Goal: Check status: Check status

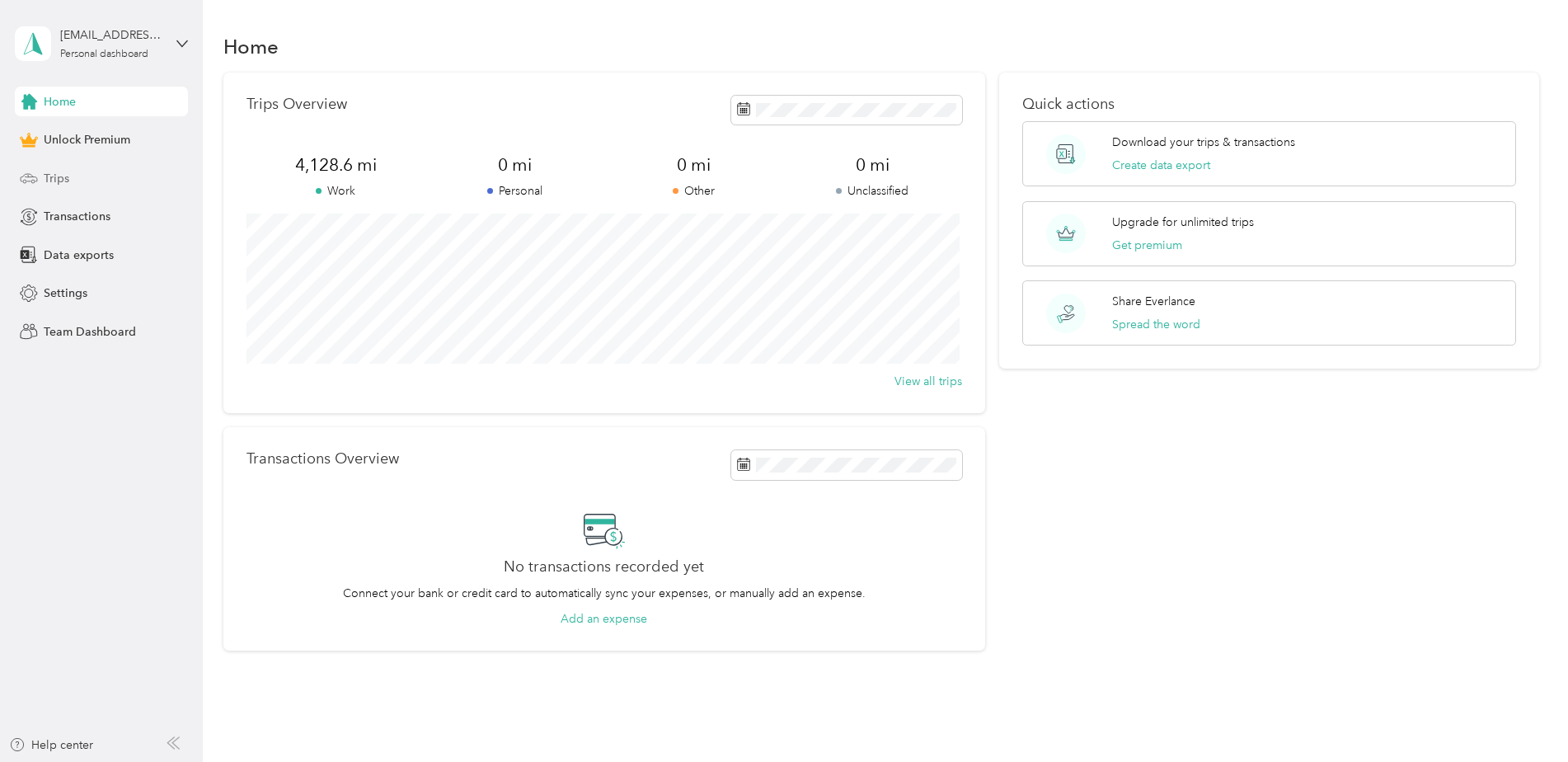
click at [66, 178] on span "Trips" at bounding box center [56, 178] width 25 height 17
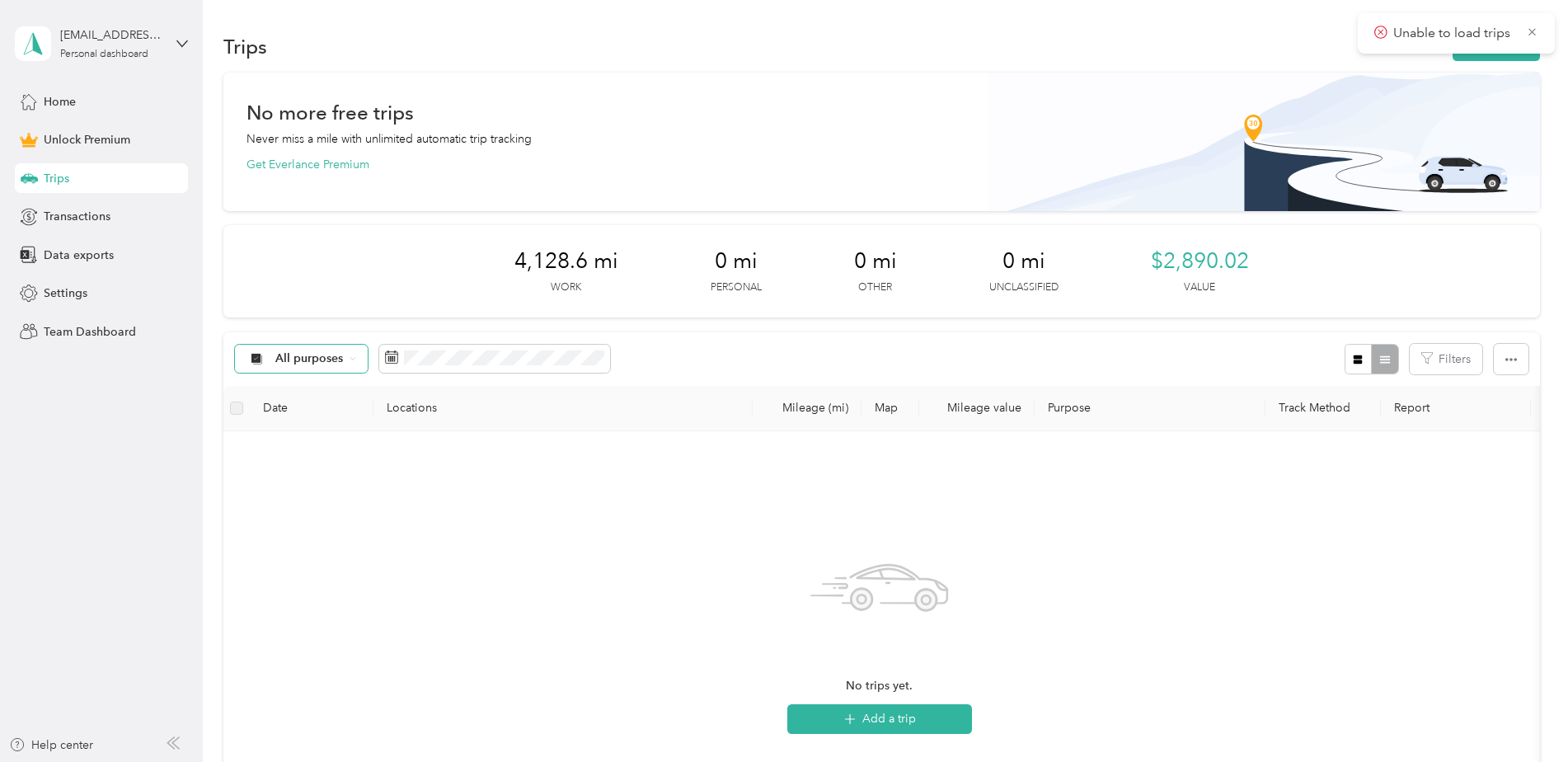
click at [329, 355] on span "All purposes" at bounding box center [309, 359] width 68 height 12
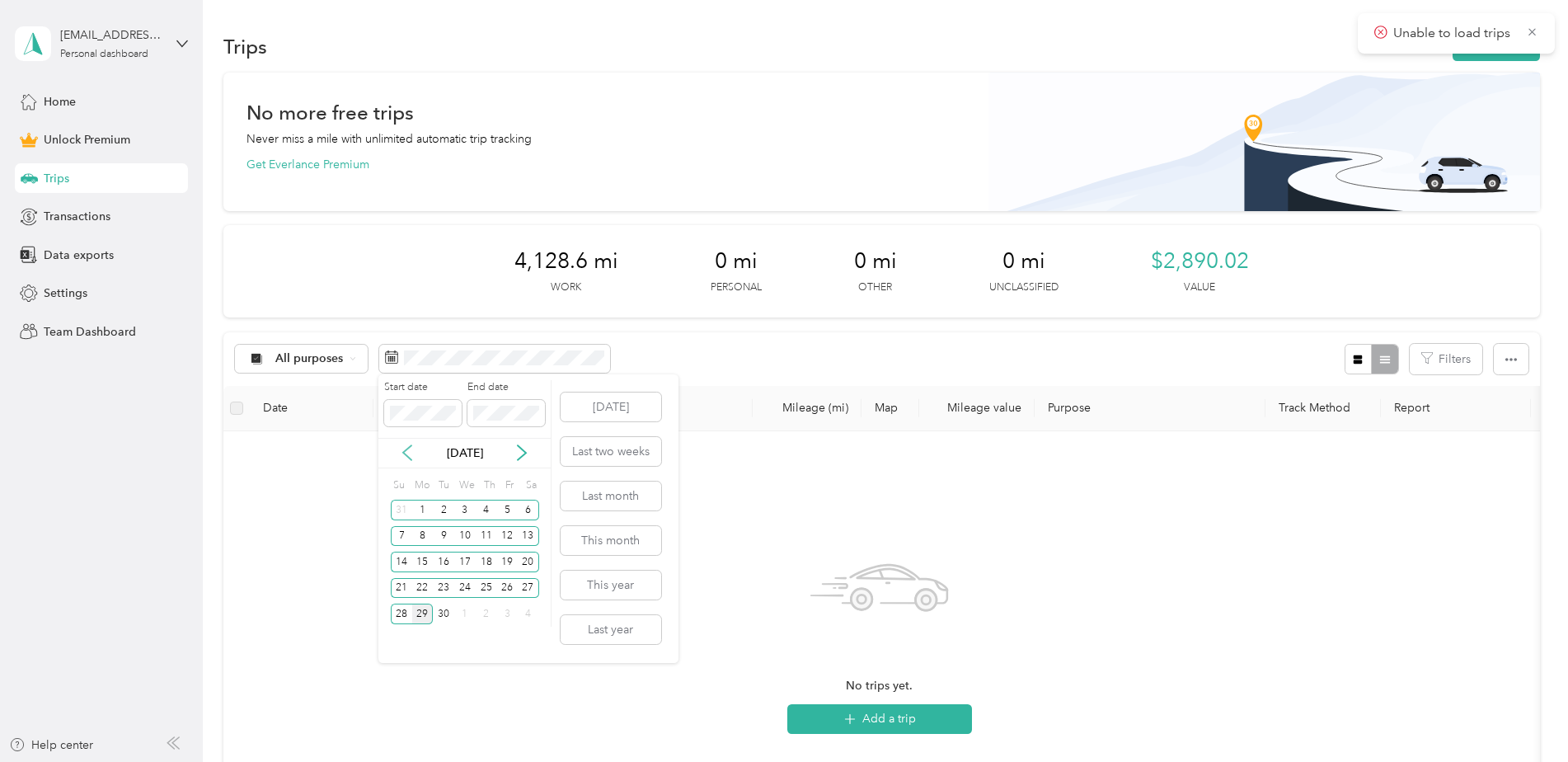
click at [406, 452] on icon at bounding box center [407, 453] width 8 height 15
click at [406, 452] on icon at bounding box center [407, 452] width 16 height 16
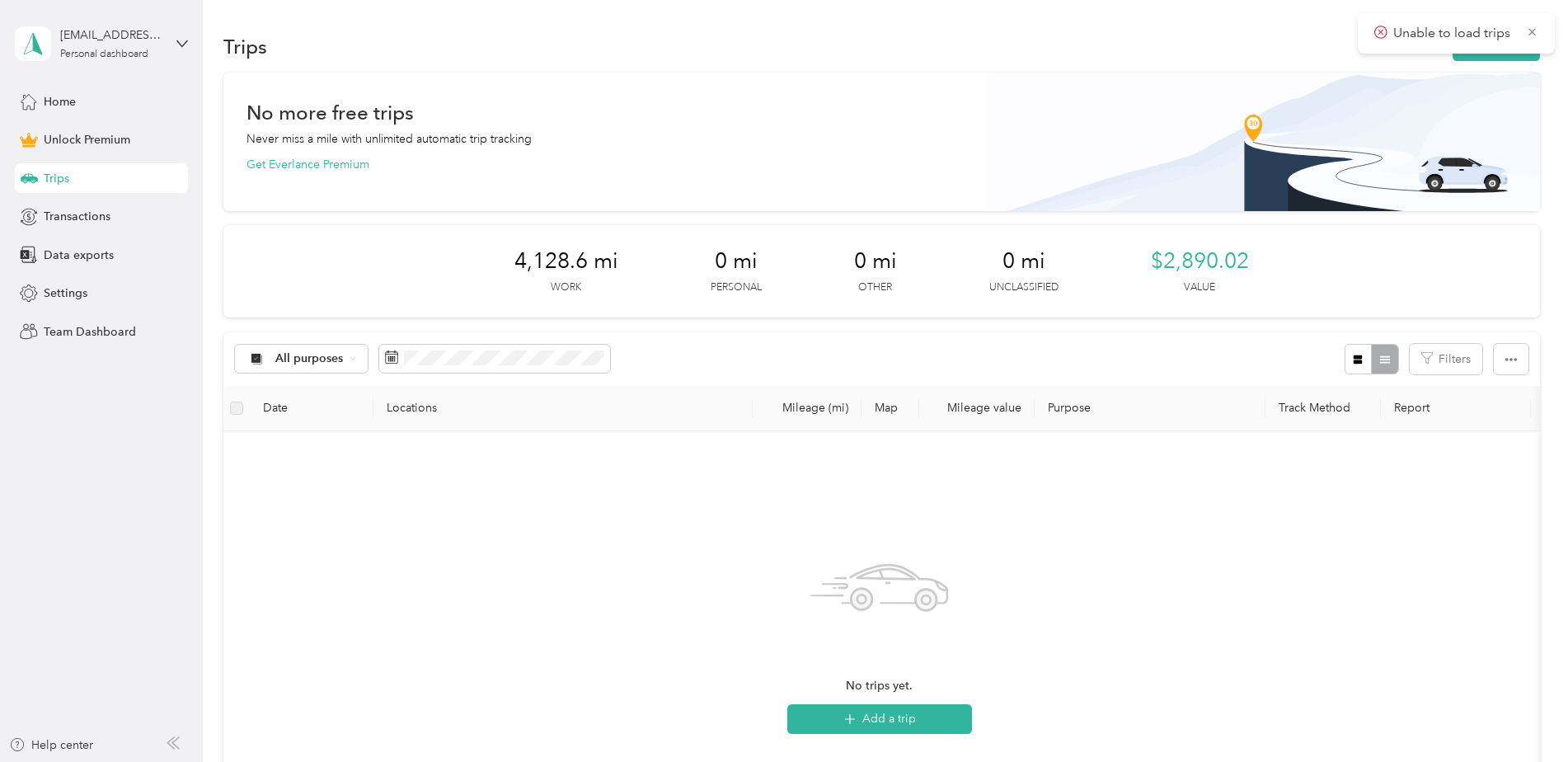
click at [755, 499] on div "No trips yet. Add a trip" at bounding box center [879, 640] width 1286 height 392
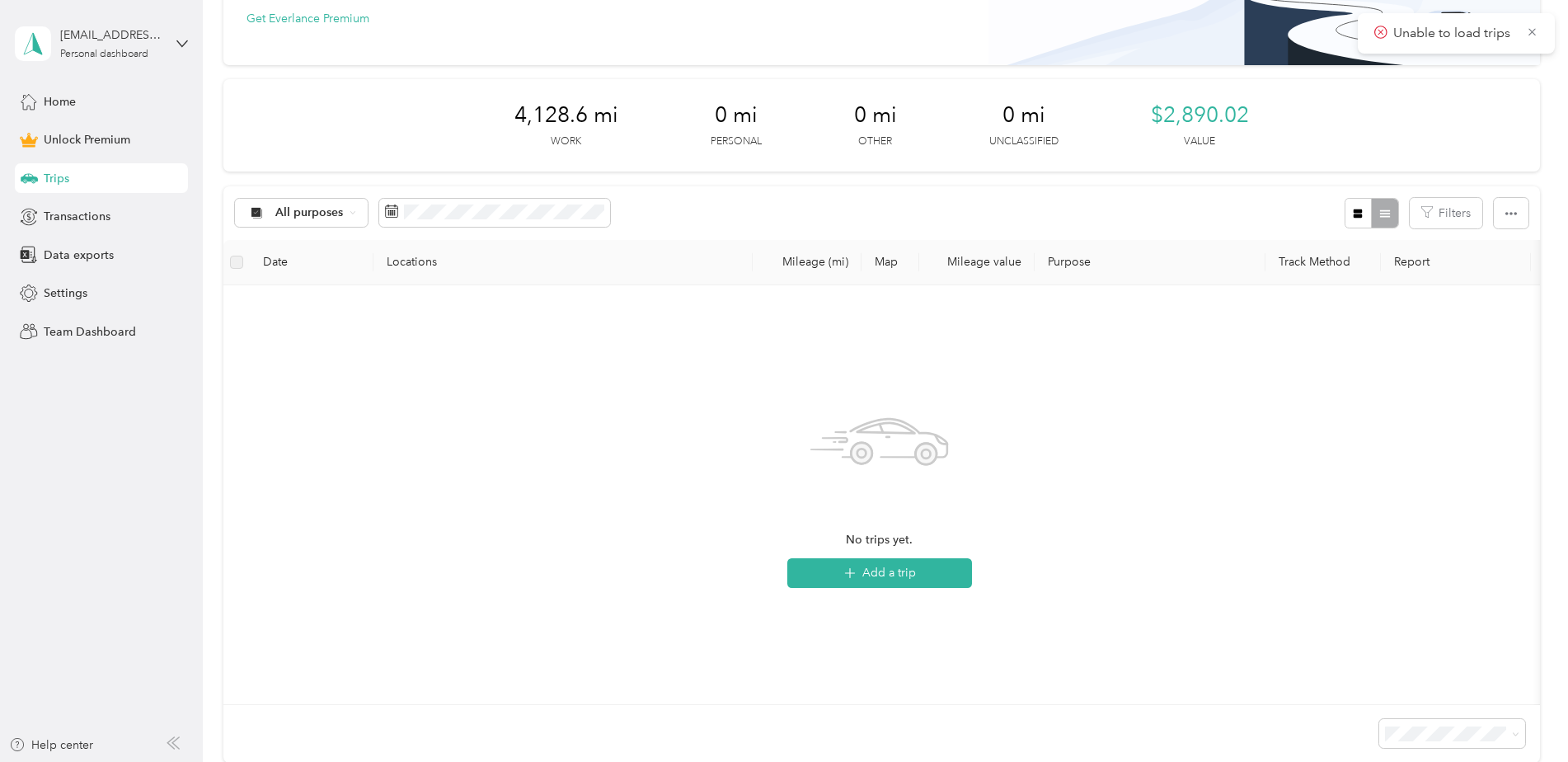
scroll to position [304, 0]
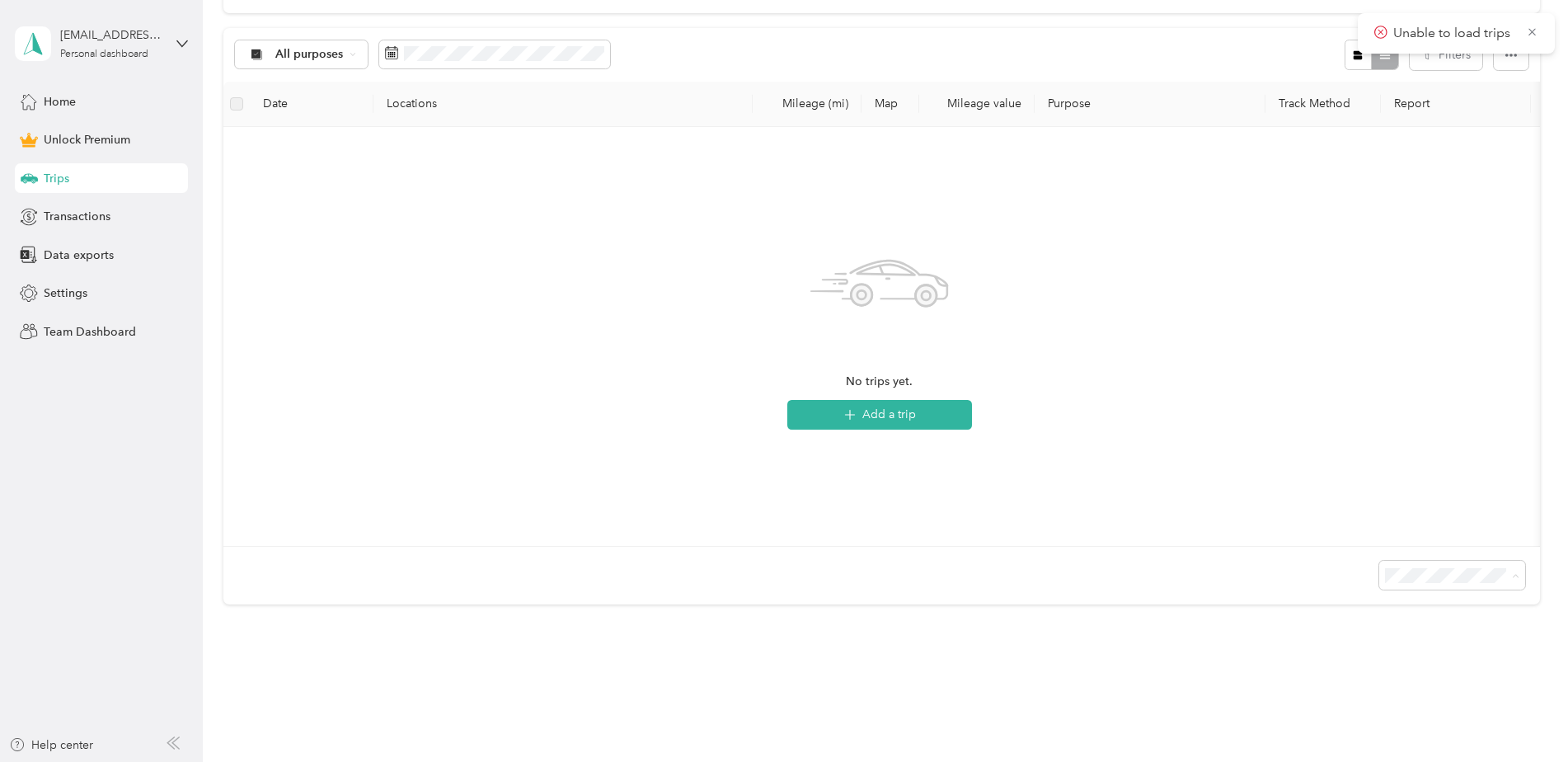
click at [1420, 669] on span "100 per load" at bounding box center [1421, 676] width 67 height 14
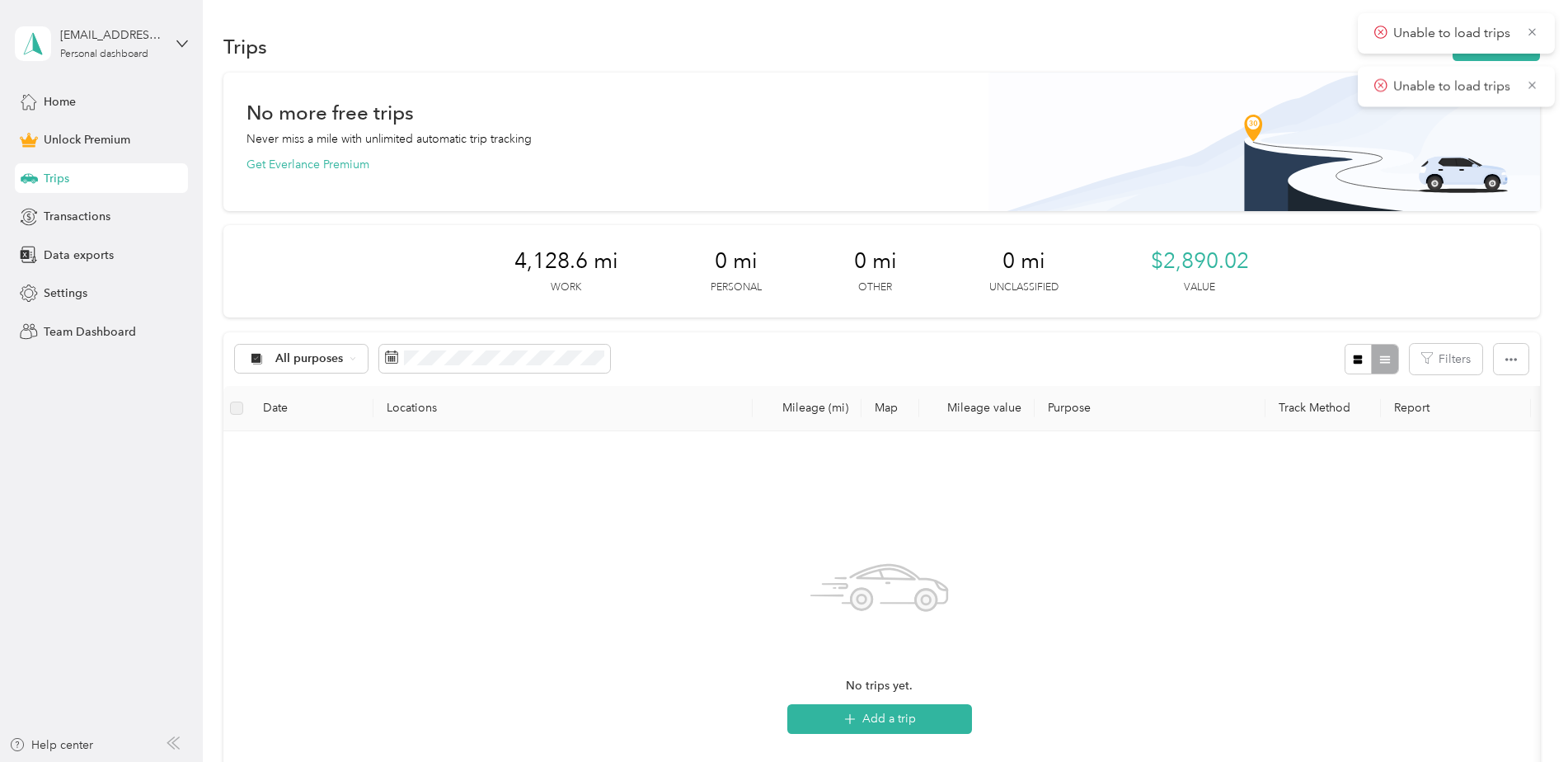
click at [1462, 36] on p "Unable to load trips" at bounding box center [1453, 33] width 121 height 21
click at [1522, 32] on span "Unable to load trips" at bounding box center [1456, 33] width 164 height 21
click at [1530, 32] on icon at bounding box center [1533, 32] width 13 height 15
drag, startPoint x: 1532, startPoint y: 31, endPoint x: 1538, endPoint y: 39, distance: 10.0
click at [1532, 30] on icon at bounding box center [1533, 32] width 13 height 15
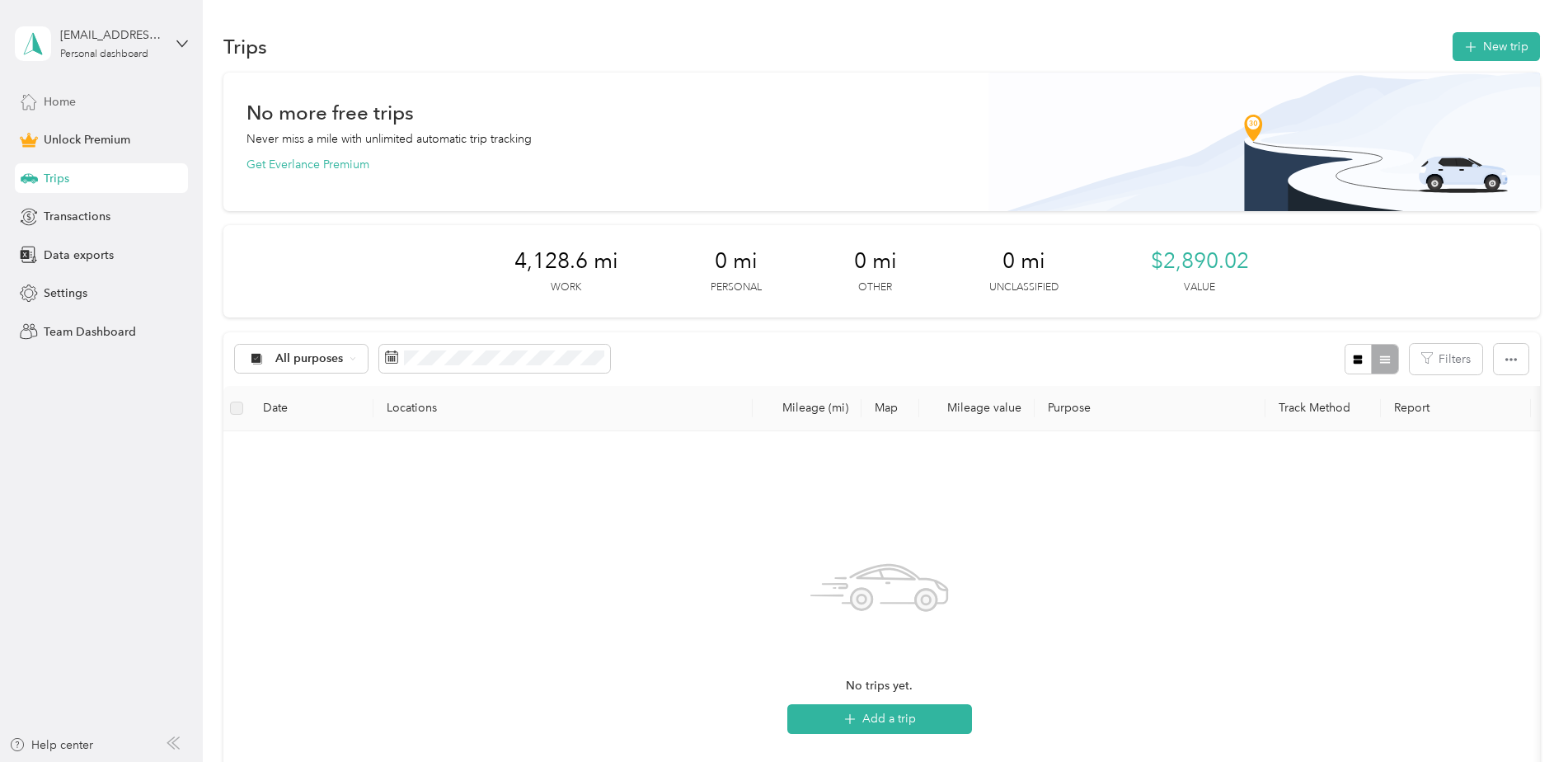
click at [22, 107] on icon at bounding box center [29, 101] width 18 height 18
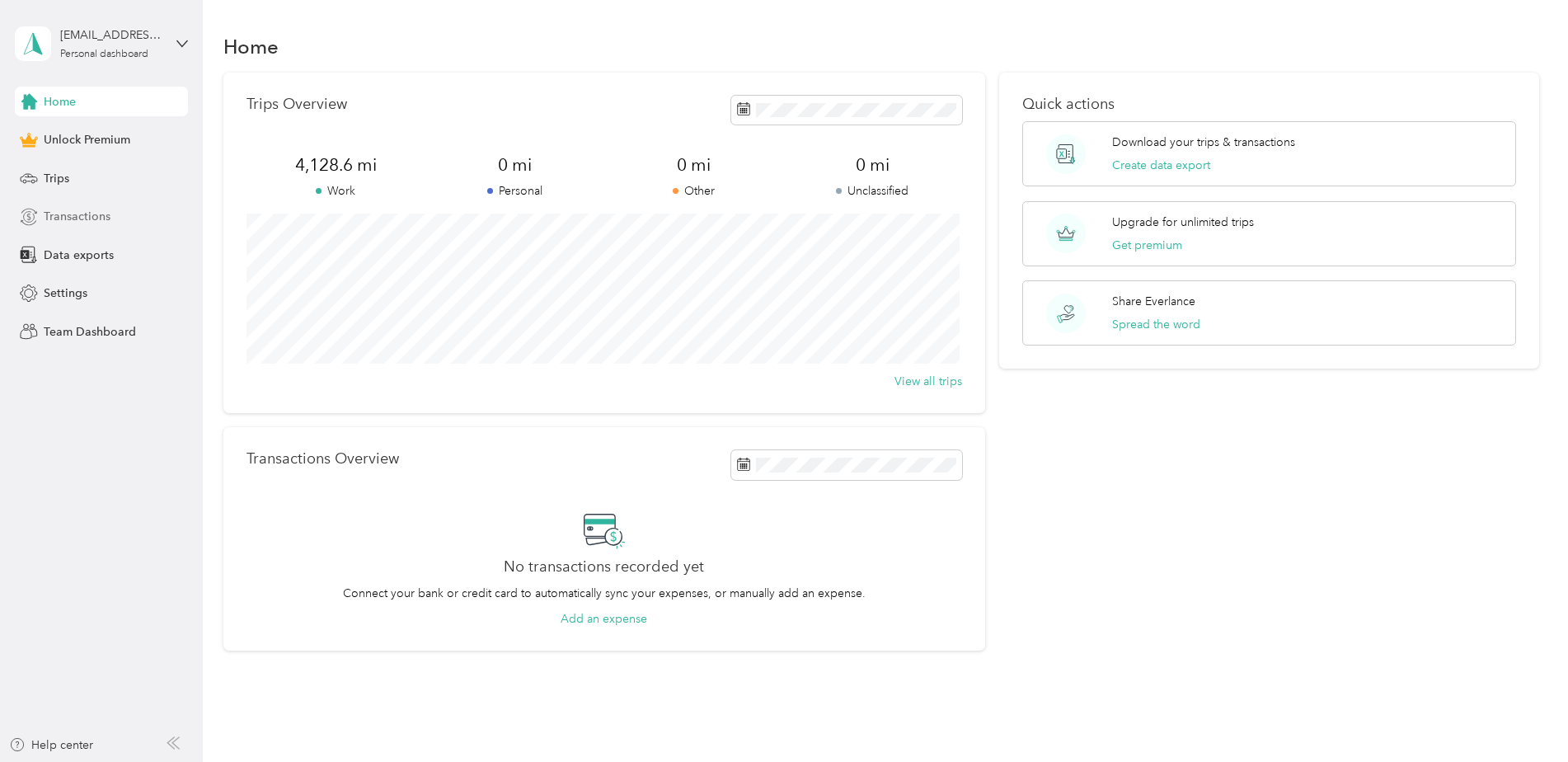
click at [128, 218] on div "Transactions" at bounding box center [101, 217] width 173 height 30
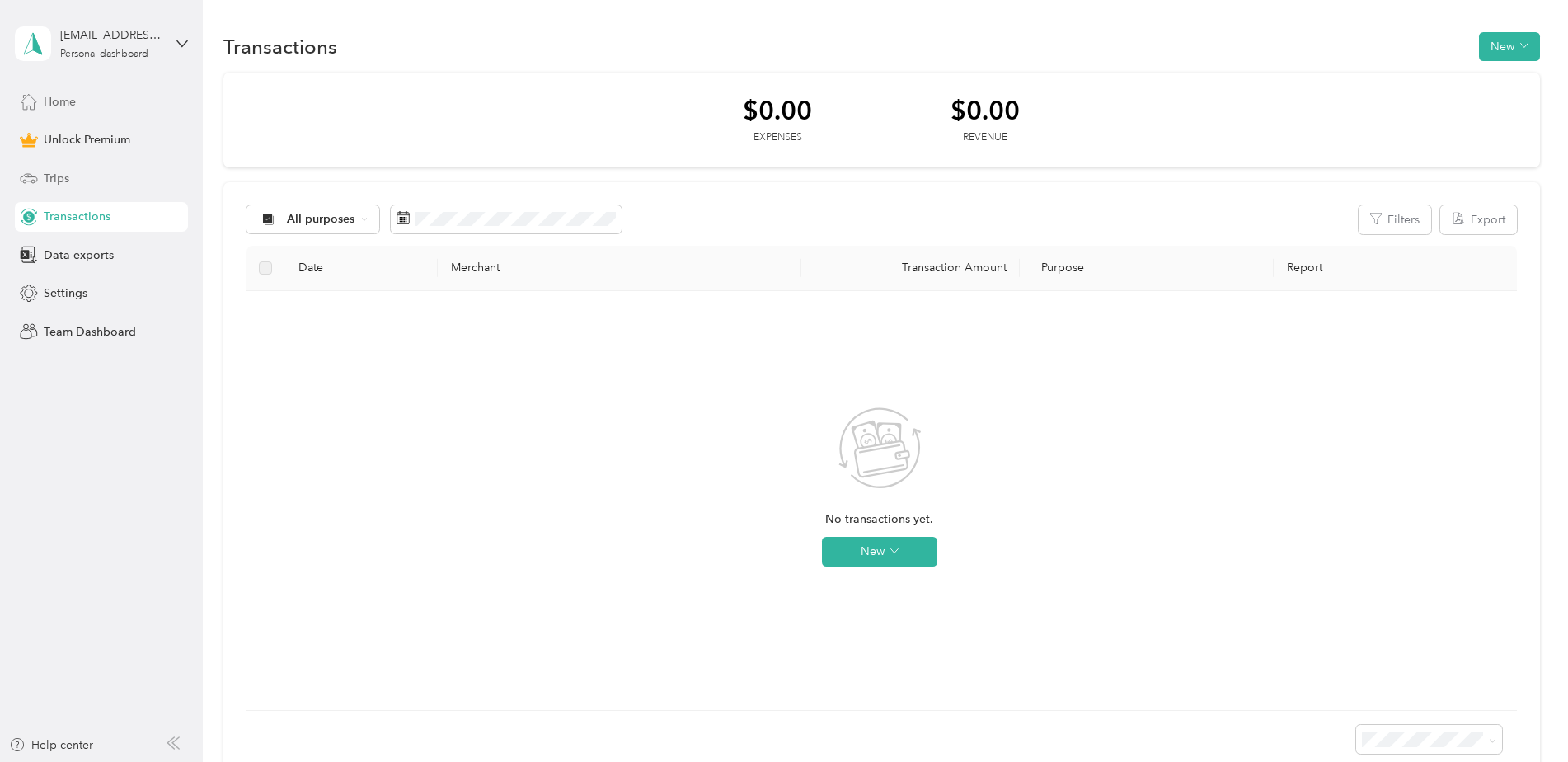
click at [73, 179] on div "Trips" at bounding box center [101, 178] width 173 height 30
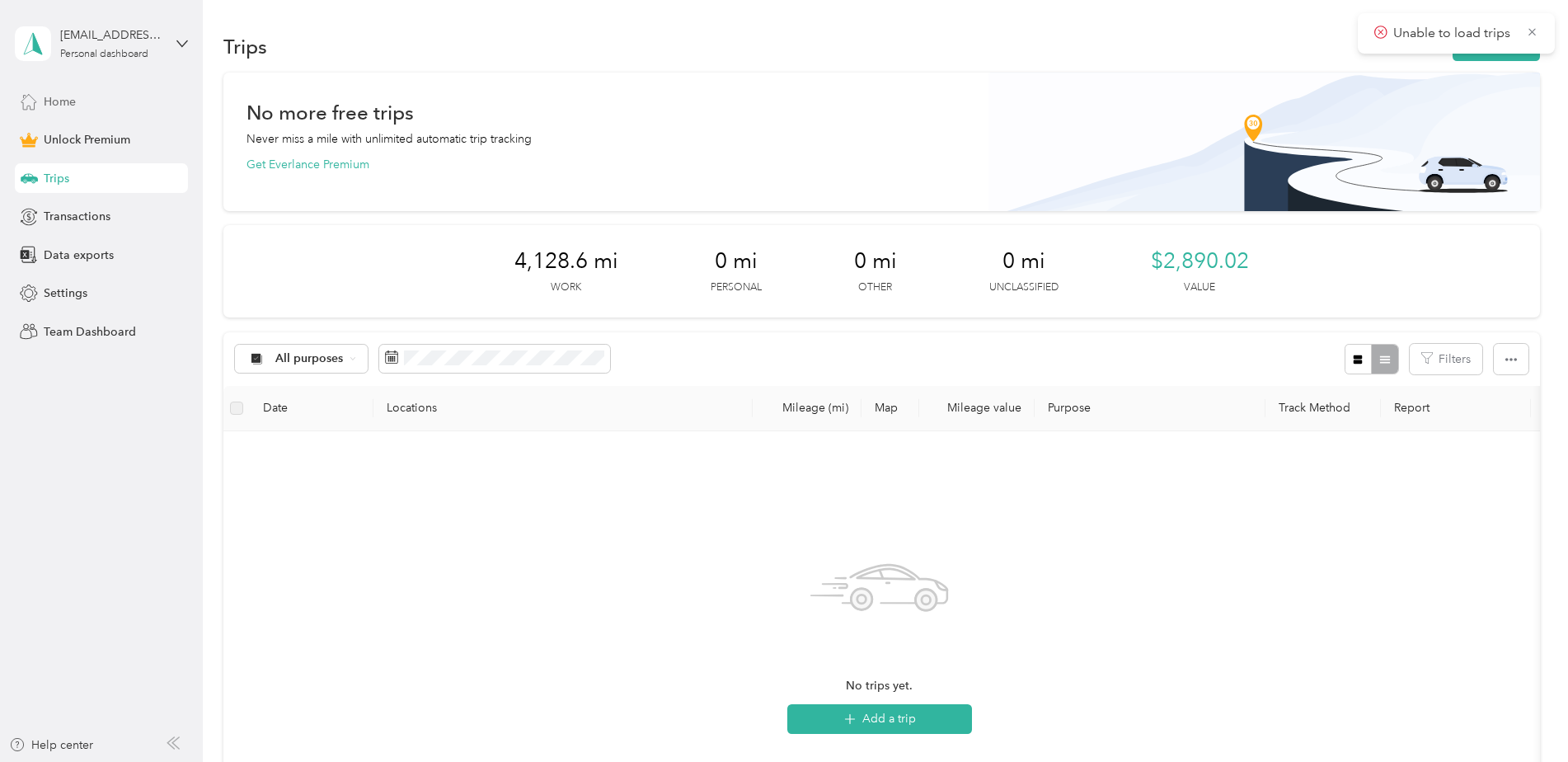
click at [1409, 36] on p "Unable to load trips" at bounding box center [1453, 33] width 121 height 21
click at [1383, 32] on icon at bounding box center [1381, 32] width 13 height 15
click at [171, 40] on div "[EMAIL_ADDRESS][DOMAIN_NAME] Personal dashboard" at bounding box center [101, 43] width 173 height 57
click at [104, 133] on div "Log out" at bounding box center [188, 136] width 324 height 29
